Goal: Find specific page/section: Locate a particular part of the current website

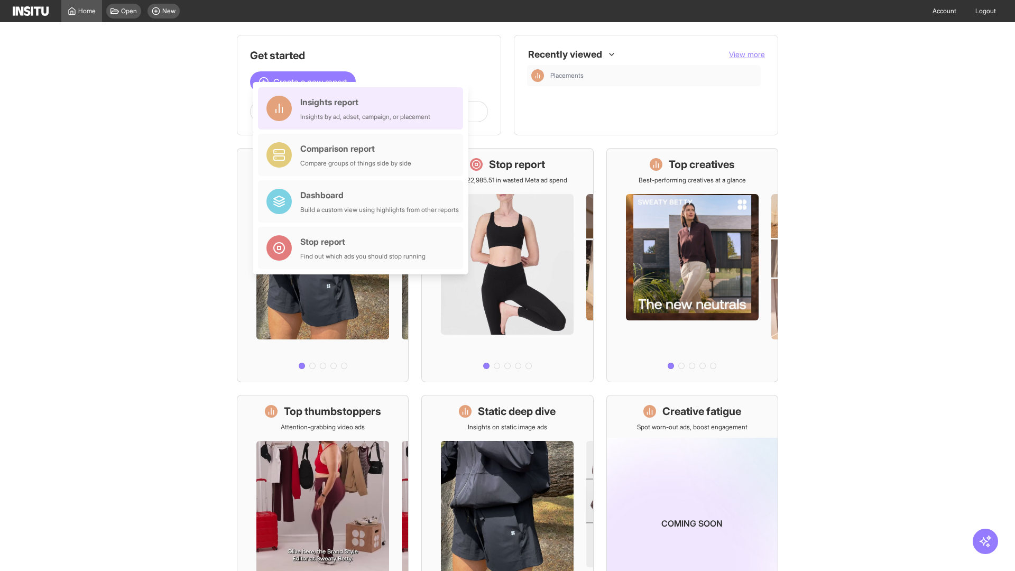
click at [363, 108] on div "Insights report Insights by ad, adset, campaign, or placement" at bounding box center [365, 108] width 130 height 25
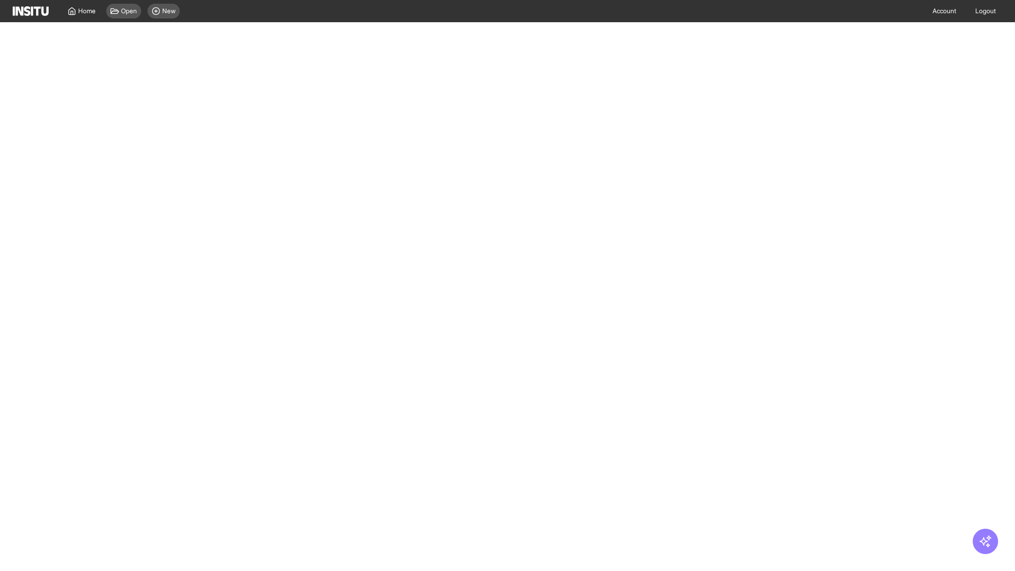
select select "**"
